Goal: Use online tool/utility: Utilize a website feature to perform a specific function

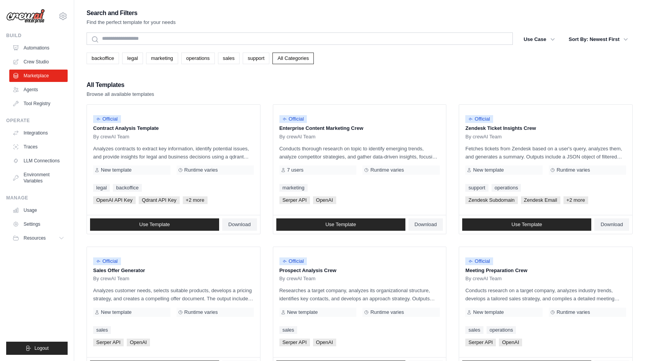
scroll to position [39, 0]
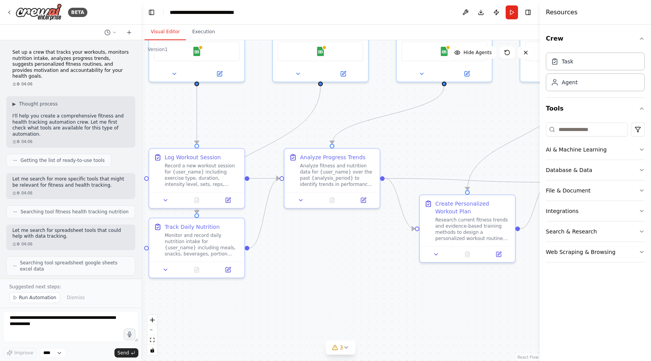
scroll to position [830, 0]
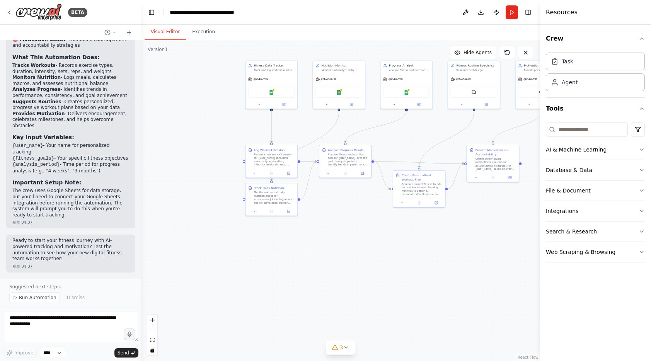
drag, startPoint x: 221, startPoint y: 107, endPoint x: 178, endPoint y: 86, distance: 48.1
click at [221, 107] on div ".deletable-edge-delete-btn { width: 20px; height: 20px; border: 0px solid #ffff…" at bounding box center [341, 200] width 398 height 321
click at [43, 14] on img at bounding box center [38, 11] width 46 height 17
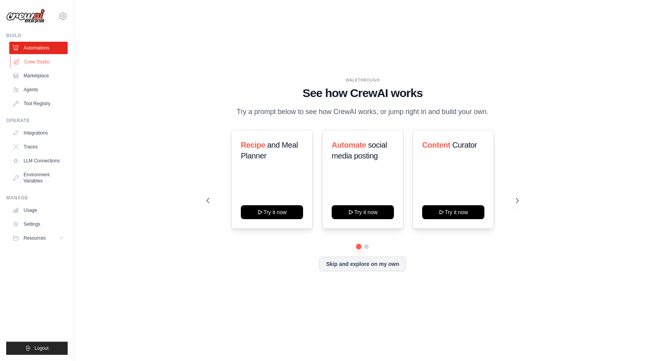
click at [39, 63] on link "Crew Studio" at bounding box center [39, 62] width 58 height 12
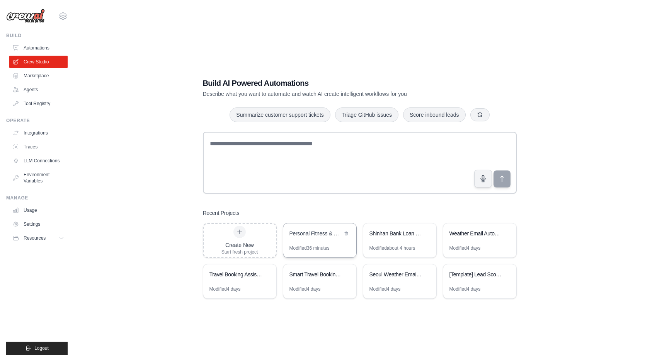
click at [337, 244] on div "Personal Fitness & Health Tracker" at bounding box center [319, 235] width 73 height 22
click at [389, 244] on div "Shinhan Bank Loan & Credit Product Recommendation System" at bounding box center [400, 235] width 73 height 22
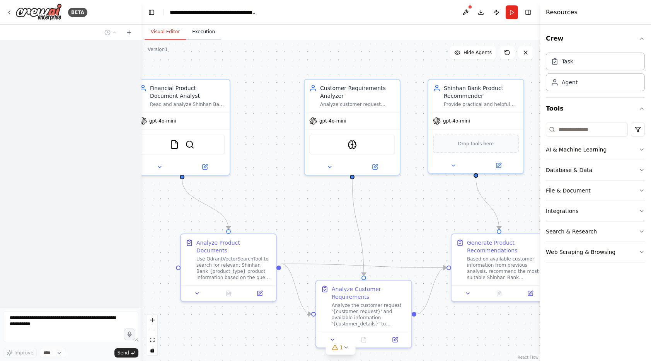
click at [206, 36] on button "Execution" at bounding box center [203, 32] width 35 height 16
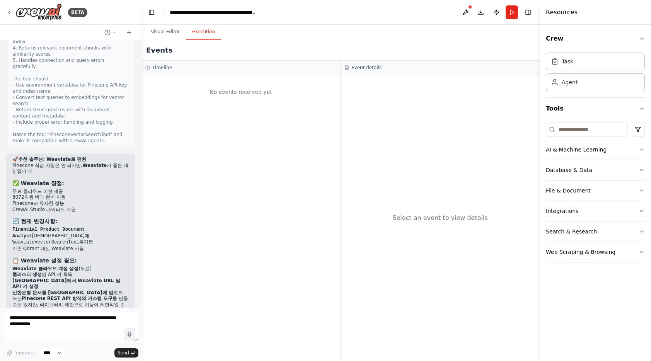
scroll to position [8902, 0]
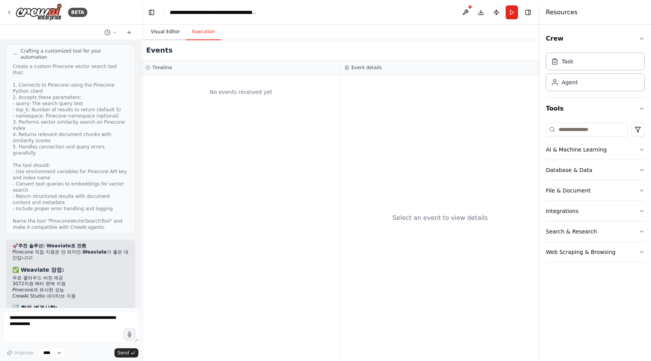
click at [171, 35] on button "Visual Editor" at bounding box center [165, 32] width 41 height 16
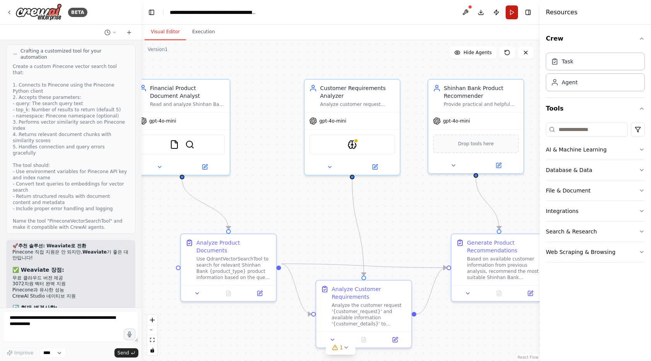
click at [510, 14] on button "Run" at bounding box center [512, 12] width 12 height 14
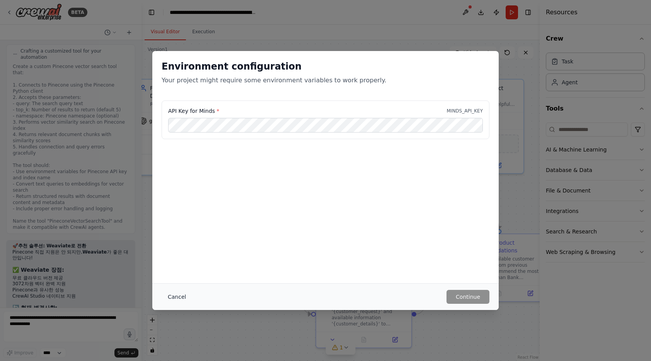
click at [173, 295] on button "Cancel" at bounding box center [177, 297] width 31 height 14
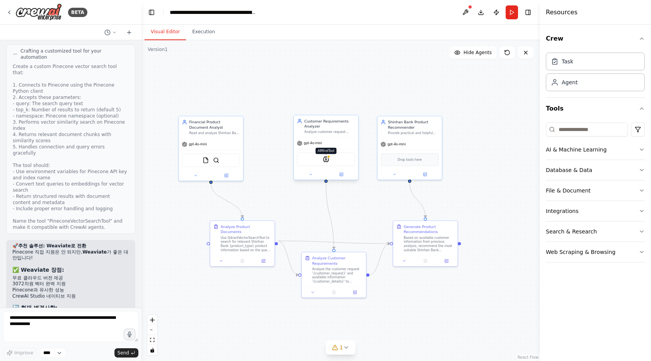
click at [328, 160] on img at bounding box center [326, 159] width 6 height 6
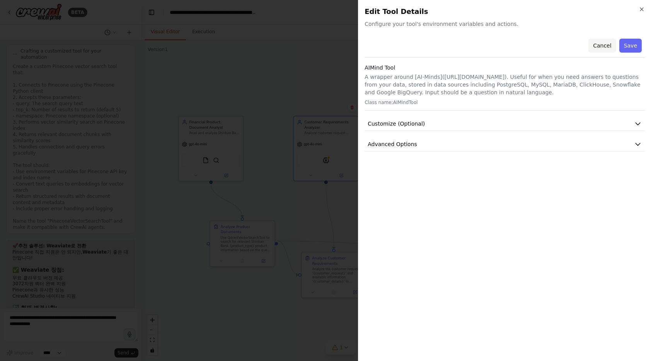
click at [604, 41] on button "Cancel" at bounding box center [602, 46] width 27 height 14
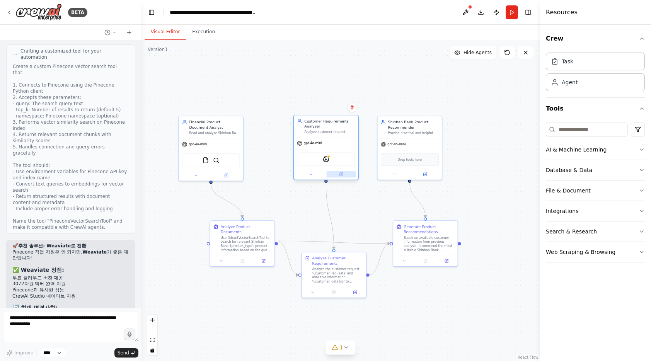
click at [339, 172] on icon at bounding box center [341, 174] width 4 height 4
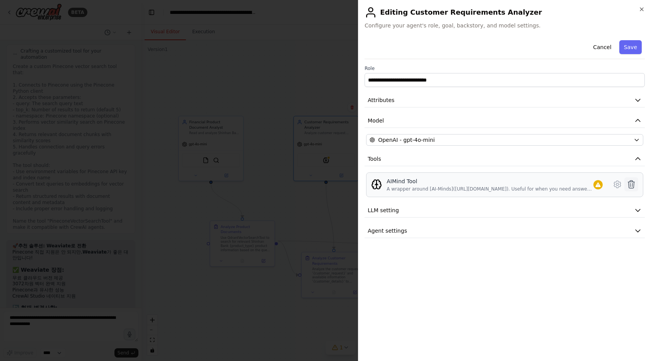
click at [632, 188] on icon at bounding box center [631, 184] width 9 height 9
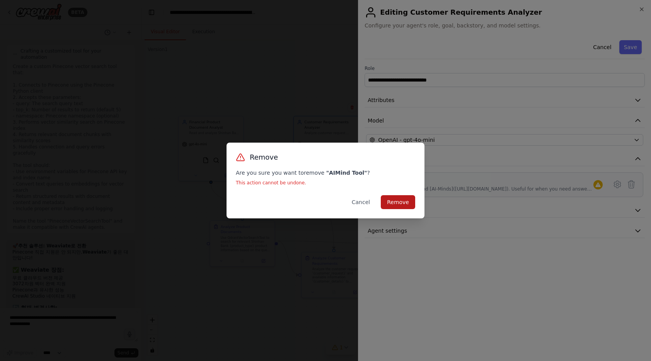
click at [406, 203] on button "Remove" at bounding box center [398, 202] width 34 height 14
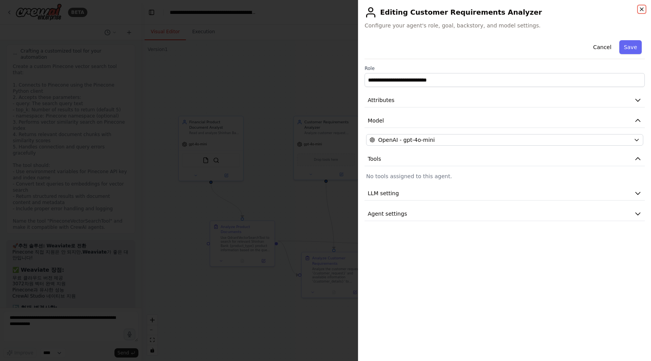
click at [644, 8] on icon "button" at bounding box center [641, 9] width 3 height 3
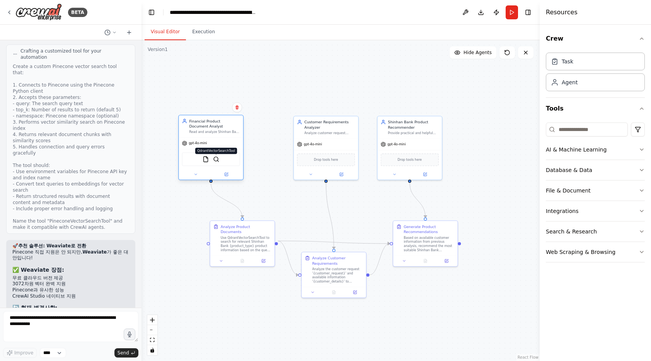
click at [215, 162] on img at bounding box center [216, 159] width 6 height 6
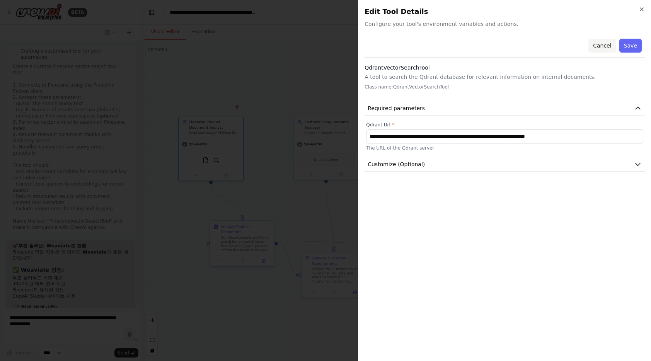
click at [598, 50] on button "Cancel" at bounding box center [602, 46] width 27 height 14
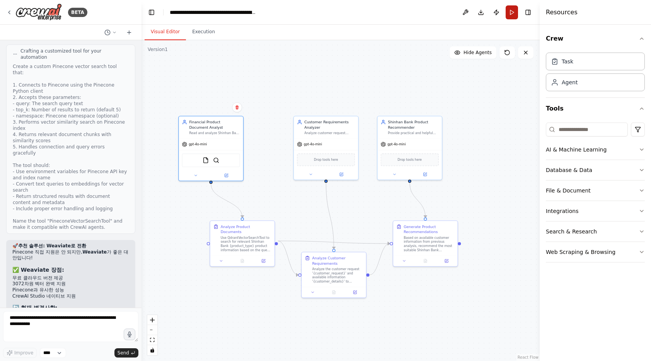
click at [508, 11] on button "Run" at bounding box center [512, 12] width 12 height 14
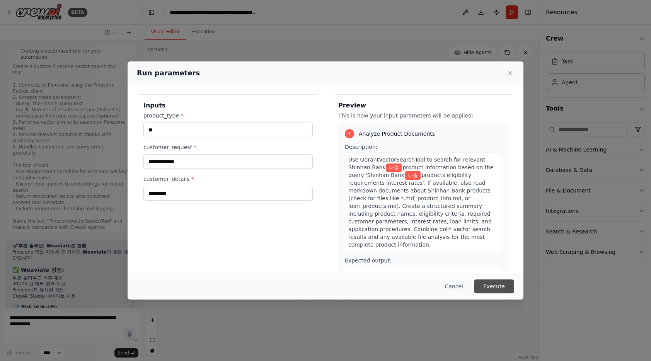
click at [493, 288] on button "Execute" at bounding box center [494, 287] width 40 height 14
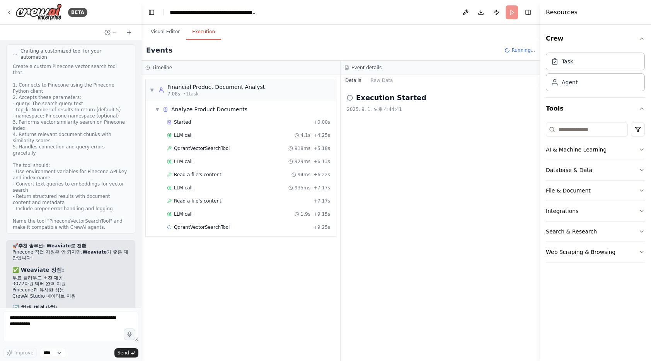
click at [205, 33] on button "Execution" at bounding box center [203, 32] width 35 height 16
click at [201, 150] on span "QdrantVectorSearchTool" at bounding box center [202, 148] width 56 height 6
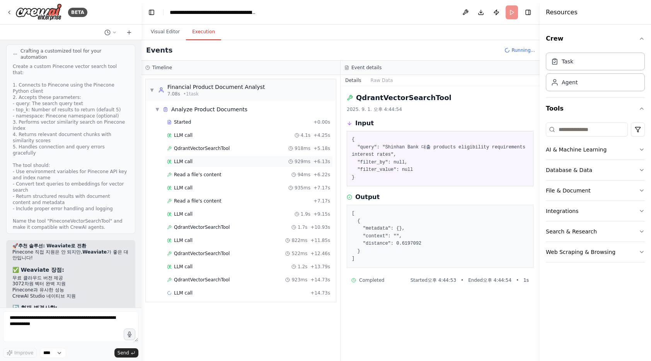
click at [184, 159] on span "LLM call" at bounding box center [183, 162] width 19 height 6
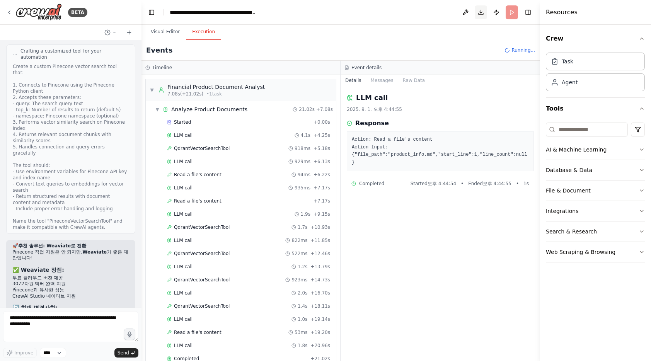
click at [477, 12] on button "Download" at bounding box center [481, 12] width 12 height 14
click at [217, 150] on span "QdrantVectorSearchTool" at bounding box center [202, 148] width 56 height 6
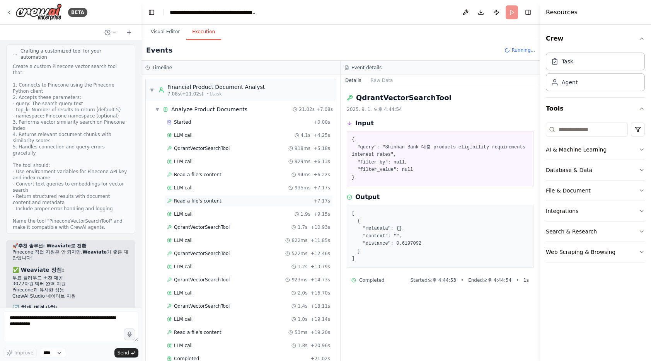
scroll to position [169, 0]
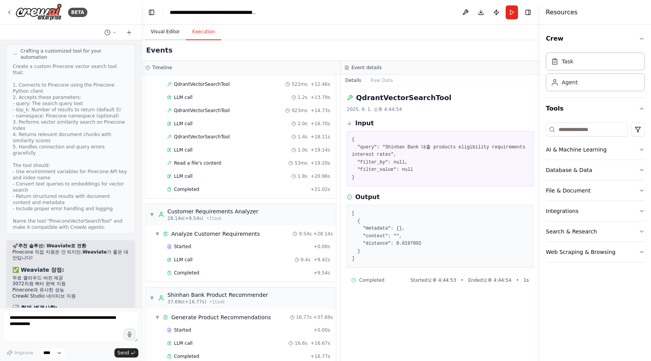
click at [154, 34] on button "Visual Editor" at bounding box center [165, 32] width 41 height 16
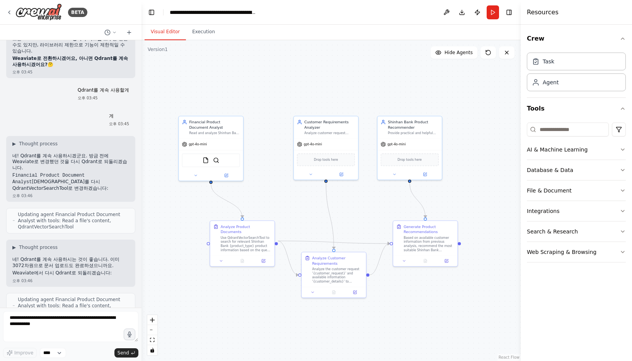
scroll to position [9488, 0]
